Goal: Transaction & Acquisition: Purchase product/service

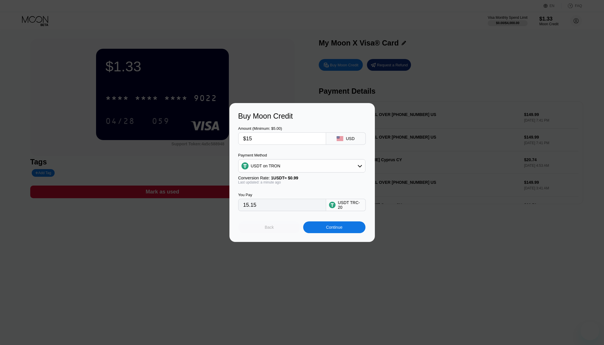
click at [271, 230] on div "Back" at bounding box center [269, 227] width 9 height 5
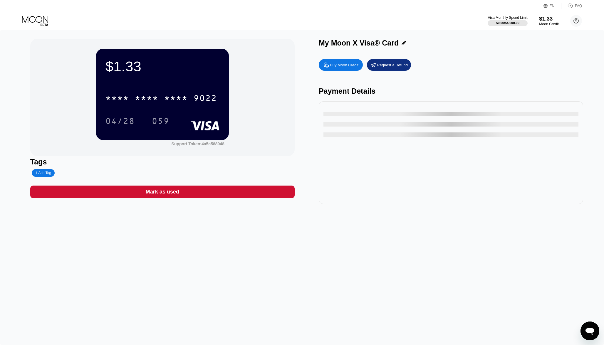
click at [338, 68] on div "Buy Moon Credit" at bounding box center [344, 65] width 29 height 5
type input "0"
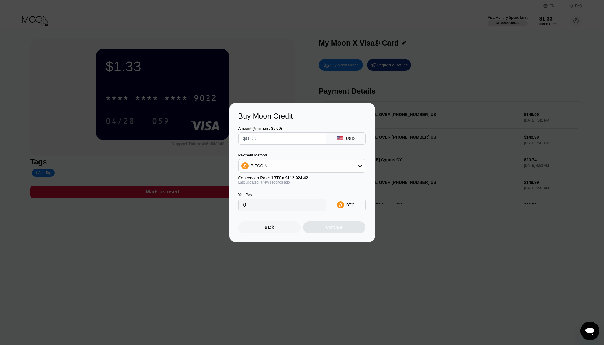
click at [288, 143] on input "text" at bounding box center [282, 139] width 78 height 12
type input "$1"
type input "0.00000886"
type input "$15"
type input "0.00013284"
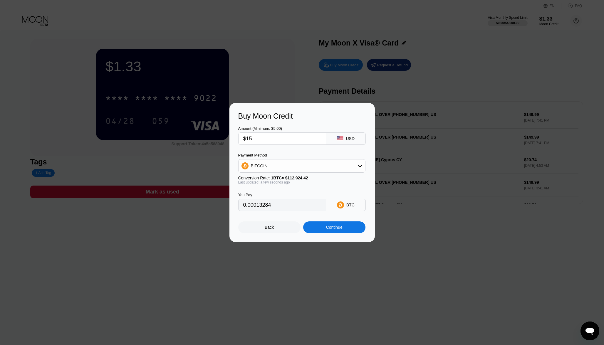
type input "$15"
click at [298, 169] on div "BITCOIN" at bounding box center [302, 166] width 127 height 12
click at [286, 192] on div "USDT on TRON" at bounding box center [302, 195] width 124 height 12
type input "15.15"
click at [299, 187] on div "You Pay 15.15 USDT TRC-20" at bounding box center [302, 198] width 128 height 27
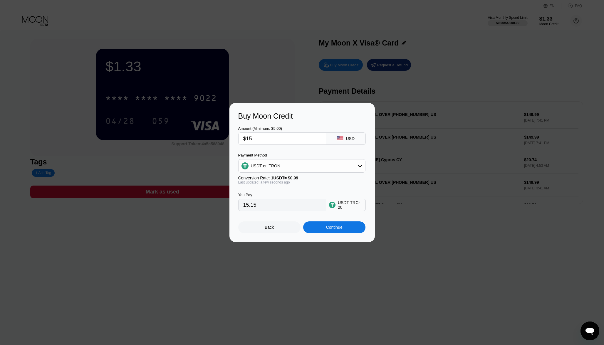
click at [266, 209] on input "15.15" at bounding box center [282, 205] width 78 height 12
click at [260, 207] on input "15.15" at bounding box center [282, 205] width 78 height 12
drag, startPoint x: 263, startPoint y: 212, endPoint x: 232, endPoint y: 207, distance: 31.3
click at [232, 207] on div "Buy Moon Credit Amount (Minimum: $5.00) $15 USD Payment Method USDT on TRON Con…" at bounding box center [301, 172] width 145 height 139
click at [326, 230] on div "Continue" at bounding box center [334, 227] width 16 height 5
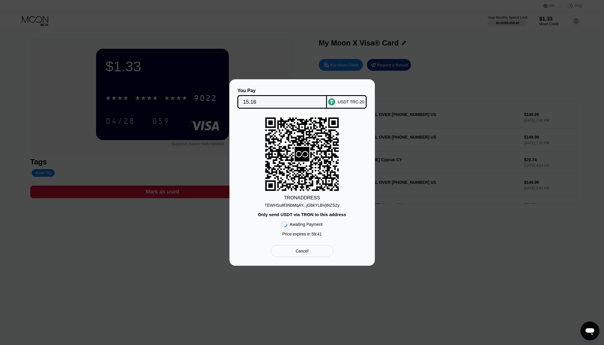
click at [333, 205] on div "TEWHSu8f3NbMqAY...jGbkYLBVj6tZS2y" at bounding box center [302, 205] width 75 height 5
drag, startPoint x: 405, startPoint y: 122, endPoint x: 403, endPoint y: 116, distance: 6.1
click at [405, 122] on div "You Pay 15.16 USDT TRC-20 TRON ADDRESS TEWHSu8f3NbMqAY...jGbkYLBVj6tZS2y Only s…" at bounding box center [302, 172] width 604 height 187
click at [305, 253] on div "Cancel" at bounding box center [302, 251] width 13 height 5
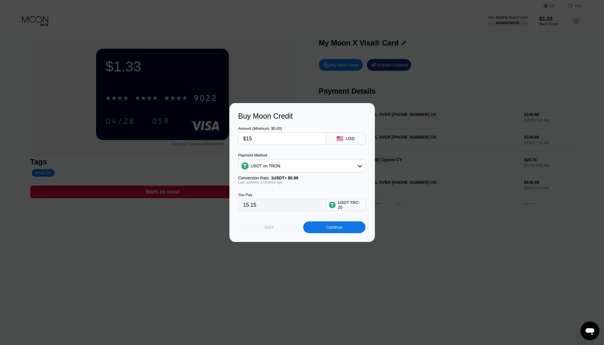
drag, startPoint x: 279, startPoint y: 234, endPoint x: 299, endPoint y: 161, distance: 75.2
click at [299, 161] on div "Amount (Minimum: $5.00) $15 USD Payment Method USDT on TRON Conversion Rate: 1 …" at bounding box center [302, 176] width 128 height 113
click at [279, 231] on div "Back" at bounding box center [269, 228] width 62 height 12
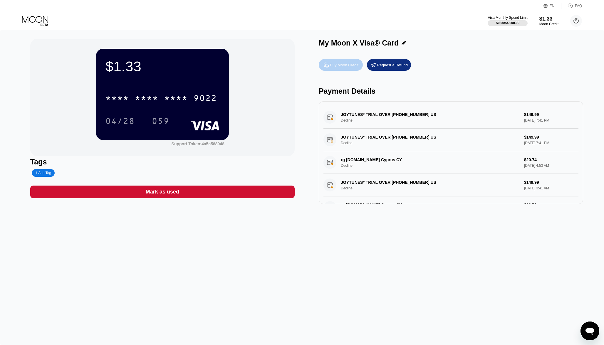
click at [341, 64] on div "Buy Moon Credit" at bounding box center [344, 65] width 29 height 5
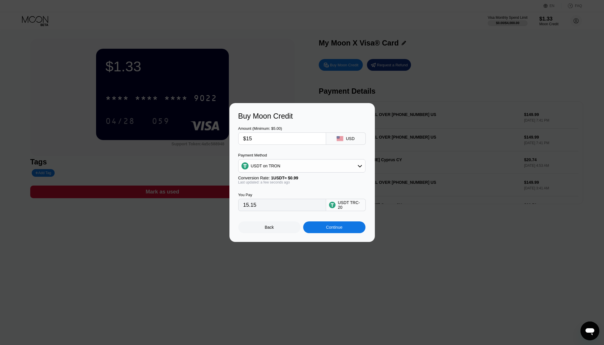
click at [294, 133] on input "$15" at bounding box center [282, 139] width 78 height 12
type input "$1"
type input "1.01"
type input "$15"
type input "15.15"
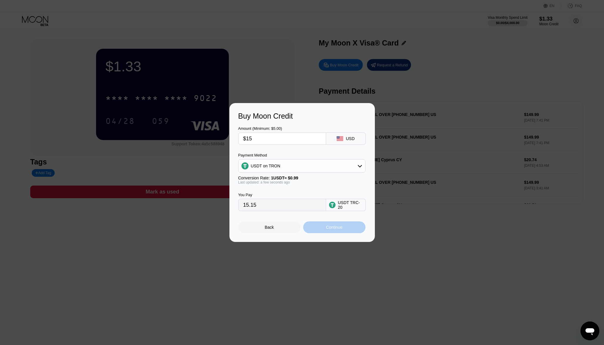
click at [347, 231] on div "Continue" at bounding box center [334, 228] width 62 height 12
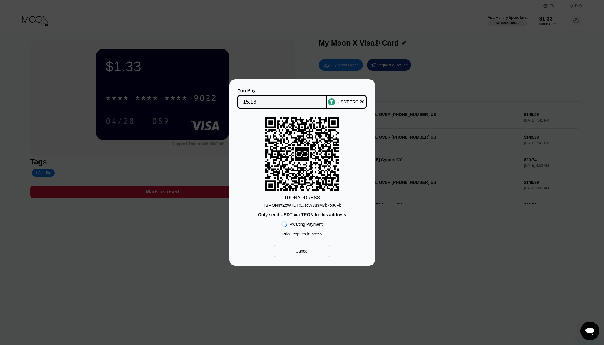
click at [313, 206] on div "TBFjQNmtZxWTDTx...scW3u3M7b7o36Fk" at bounding box center [302, 205] width 78 height 5
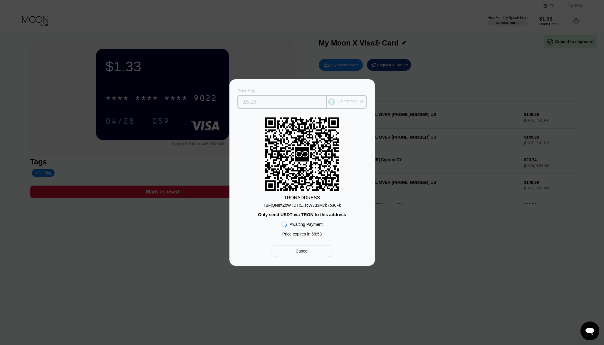
drag, startPoint x: 254, startPoint y: 103, endPoint x: 238, endPoint y: 103, distance: 15.9
click at [238, 103] on div "15.16" at bounding box center [282, 102] width 90 height 14
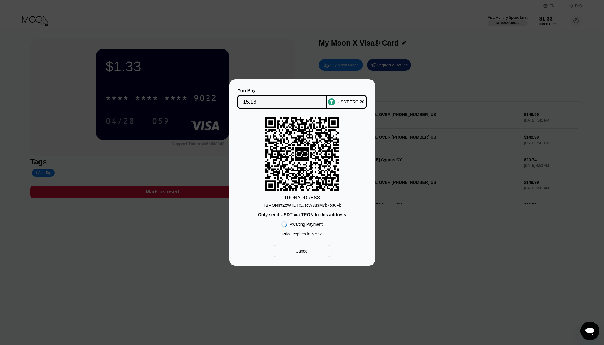
click at [328, 203] on div "TBFjQNmtZxWTDTx...scW3u3M7b7o36Fk" at bounding box center [302, 205] width 78 height 5
